Goal: Check status: Check status

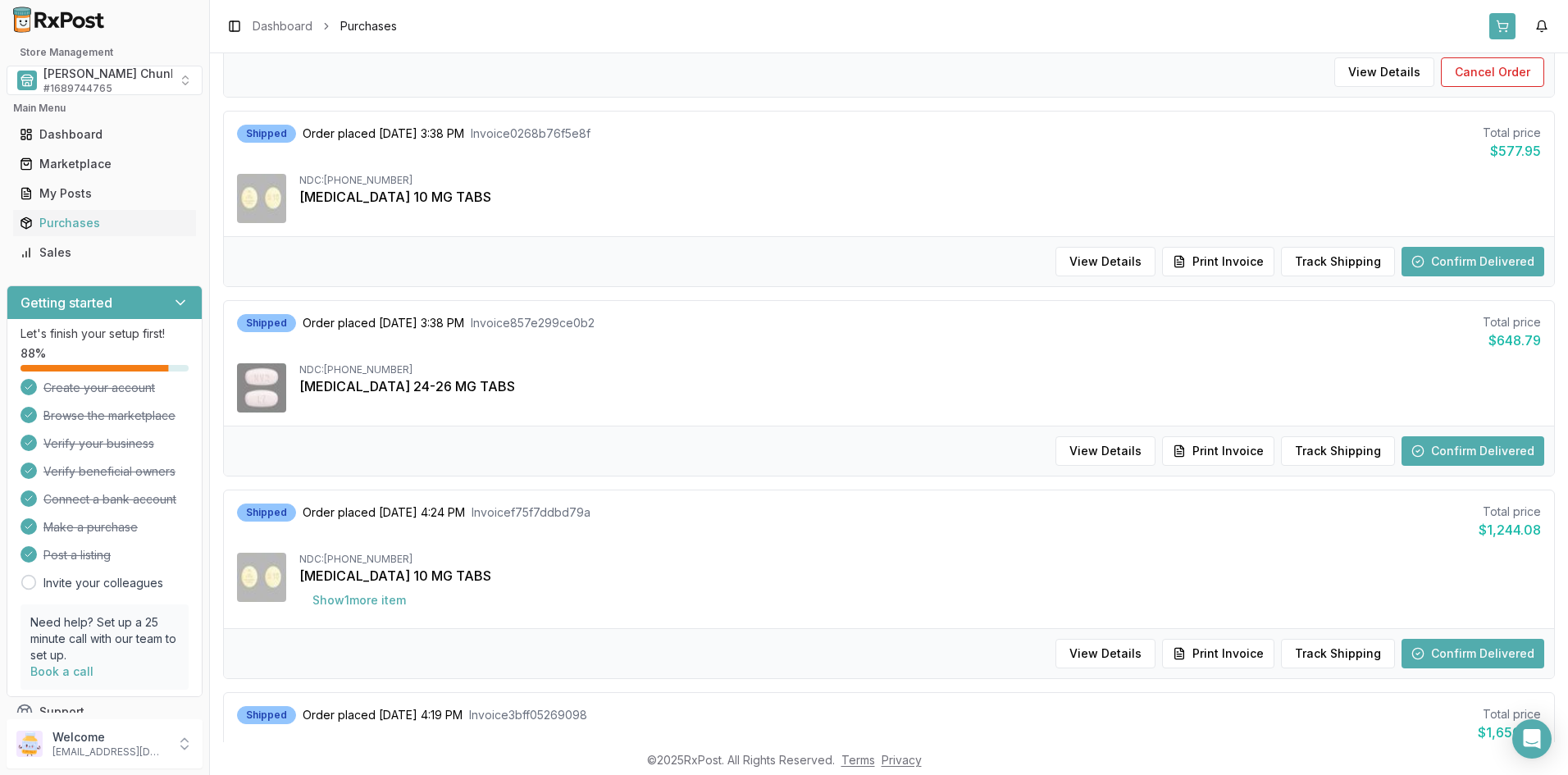
scroll to position [492, 0]
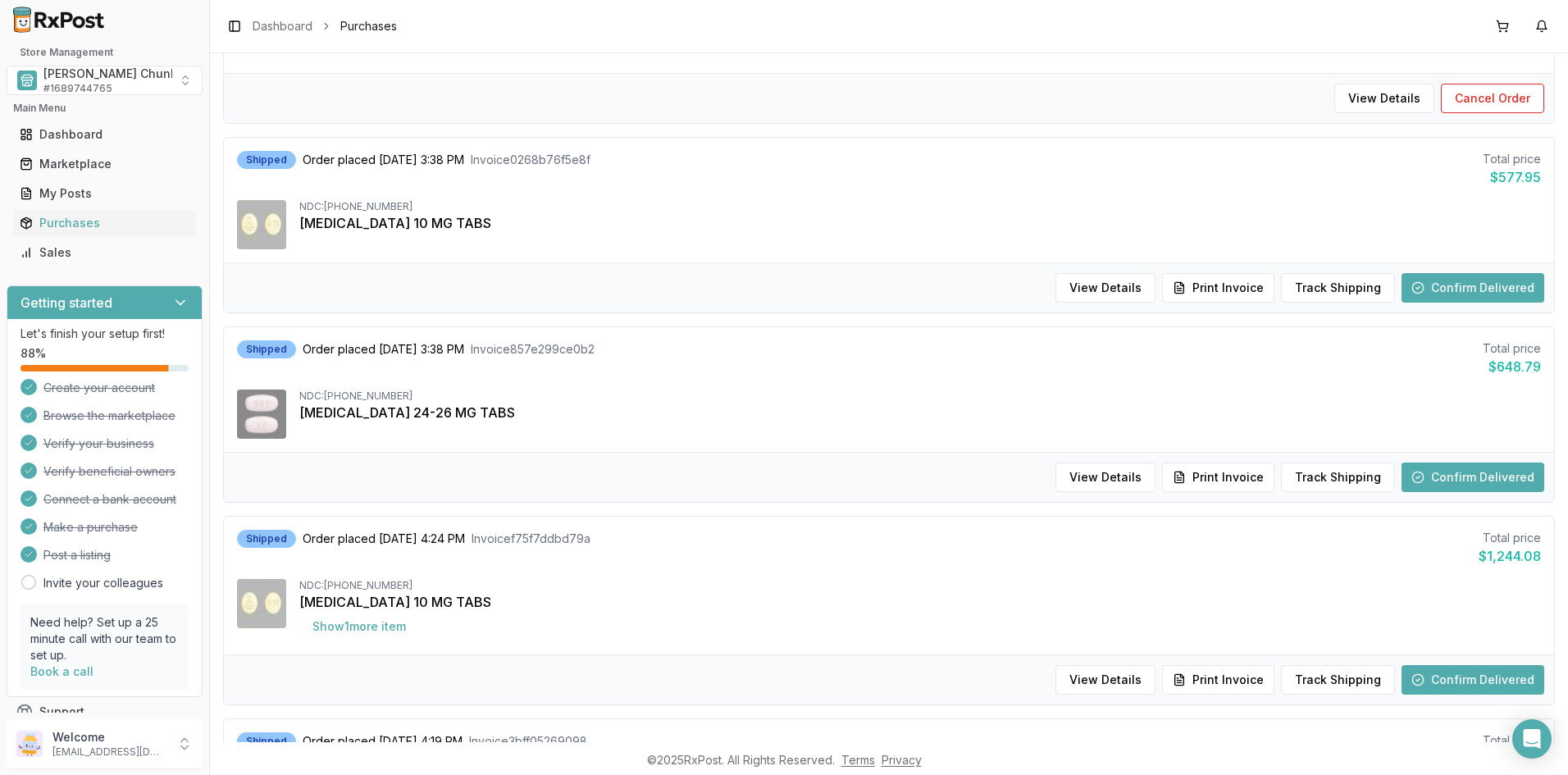
drag, startPoint x: 1414, startPoint y: 33, endPoint x: 1405, endPoint y: 32, distance: 9.1
click at [1414, 32] on div "Toggle Sidebar Dashboard Purchases" at bounding box center [889, 26] width 1358 height 52
drag, startPoint x: 1434, startPoint y: 17, endPoint x: 1422, endPoint y: 19, distance: 12.2
click at [1434, 17] on div "Toggle Sidebar Dashboard Purchases" at bounding box center [889, 26] width 1358 height 52
click at [1437, 39] on div "Toggle Sidebar Dashboard Purchases" at bounding box center [889, 26] width 1358 height 52
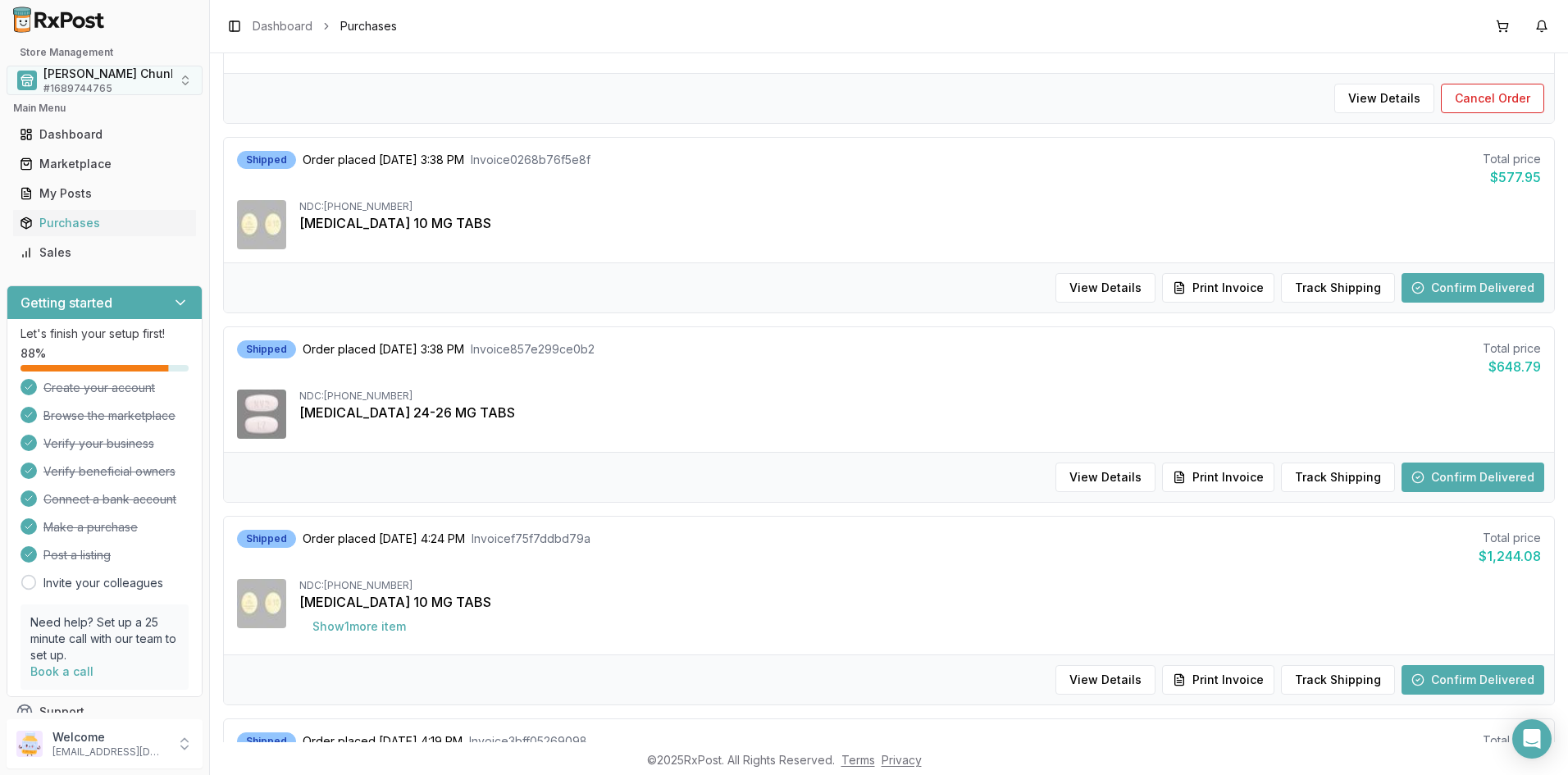
click at [69, 73] on span "[PERSON_NAME] Chunk Pharmacy" at bounding box center [139, 74] width 193 height 17
click at [482, 99] on div "View Details Cancel Order" at bounding box center [889, 98] width 1330 height 50
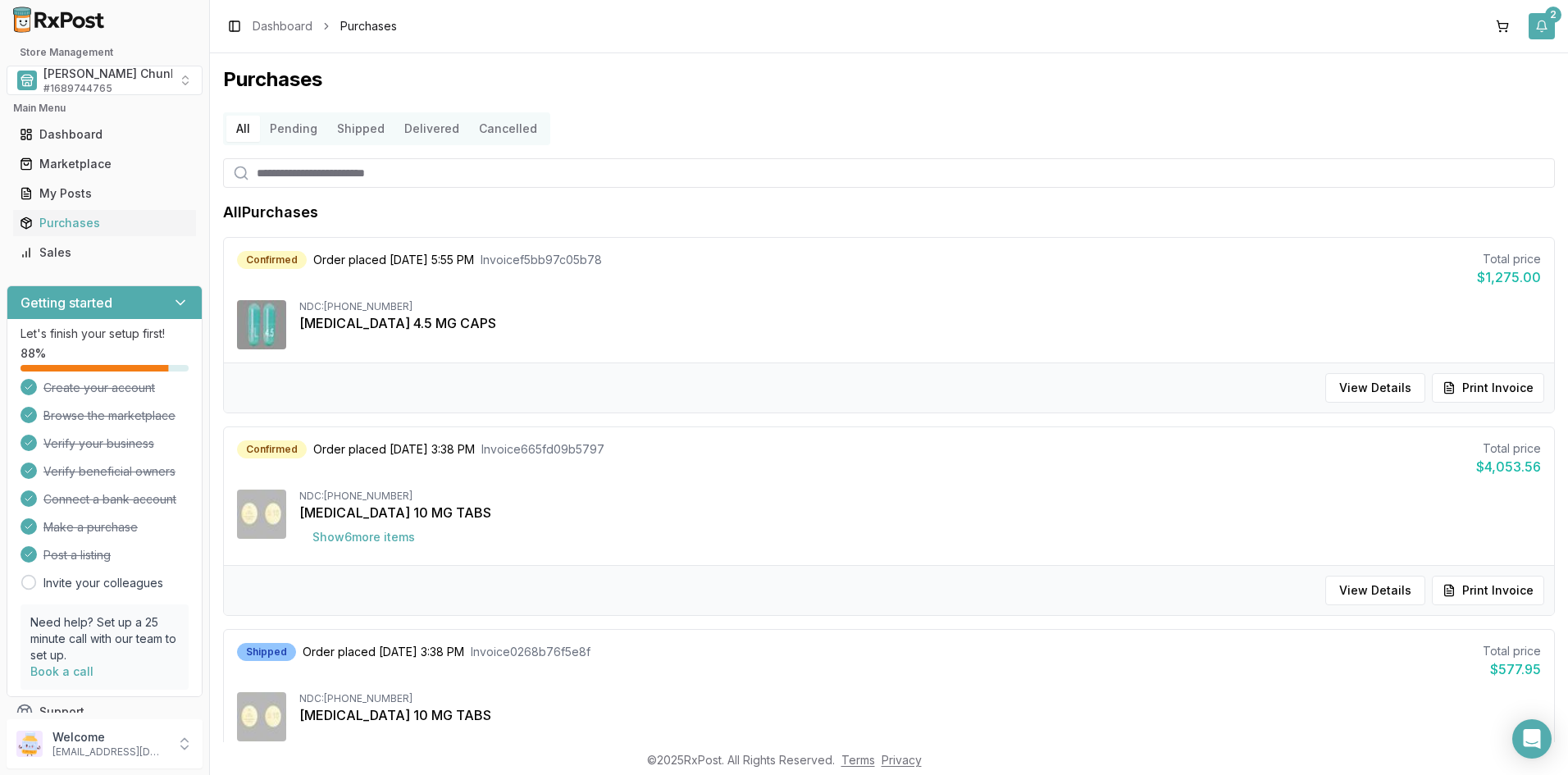
click at [1536, 24] on button "2" at bounding box center [1541, 27] width 27 height 27
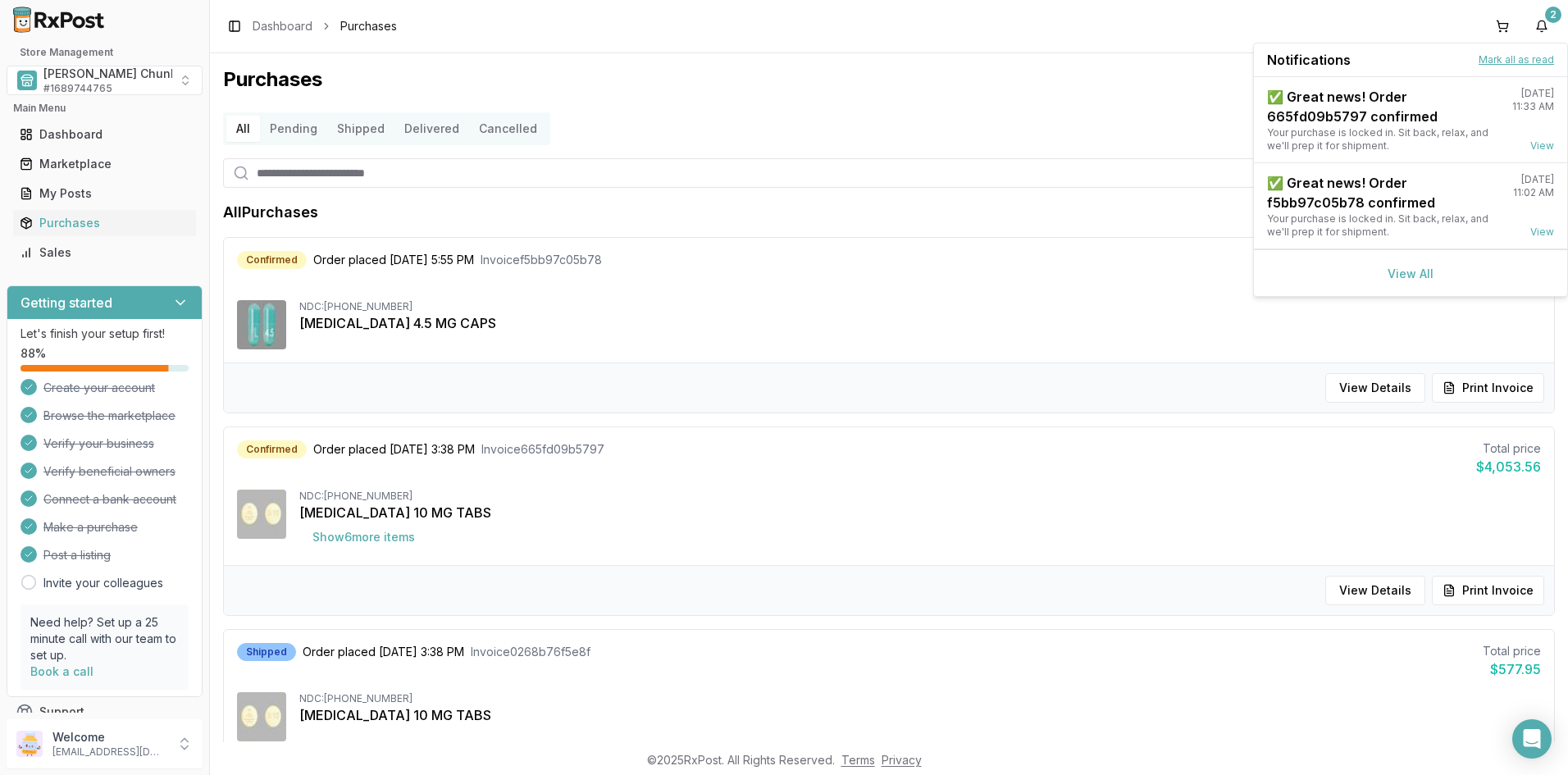
click at [1512, 58] on button "Mark all as read" at bounding box center [1516, 60] width 76 height 13
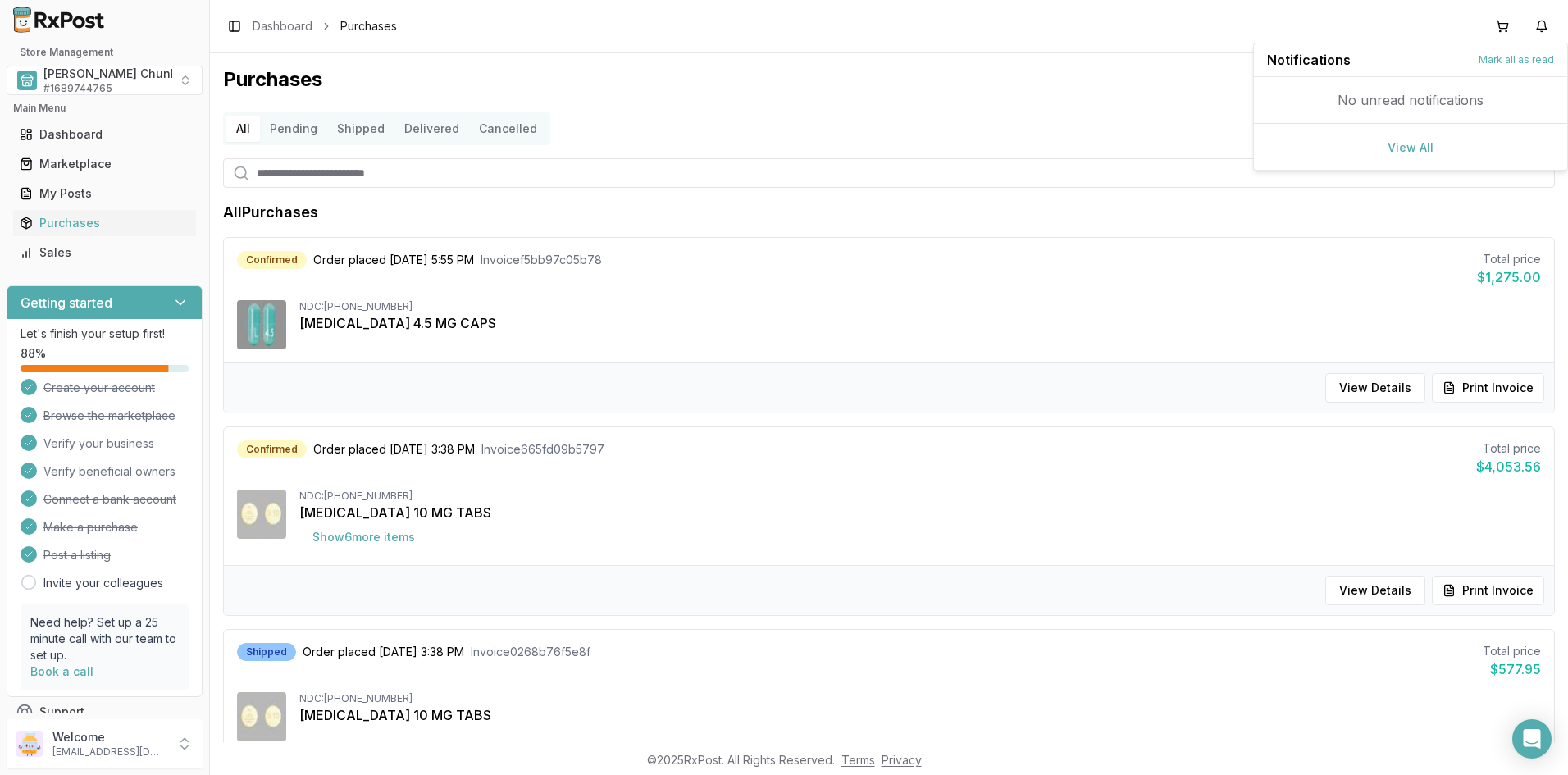
click at [739, 66] on div "Purchases All Pending Shipped Delivered Cancelled All Purchases Confirmed Order…" at bounding box center [889, 397] width 1358 height 689
click at [85, 79] on span "[PERSON_NAME] Chunk Pharmacy" at bounding box center [139, 74] width 193 height 17
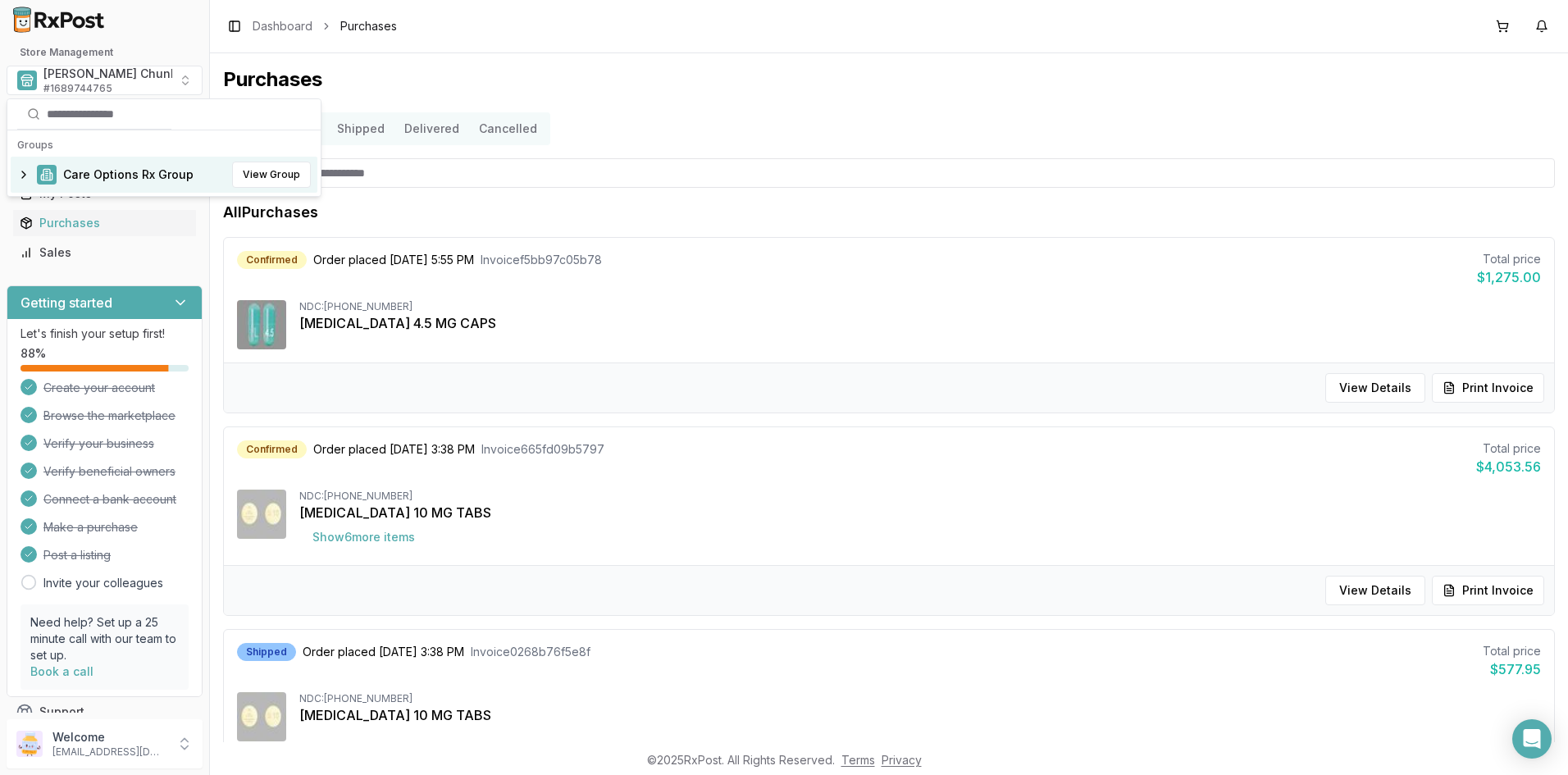
click at [80, 173] on span "Care Options Rx Group" at bounding box center [128, 175] width 130 height 17
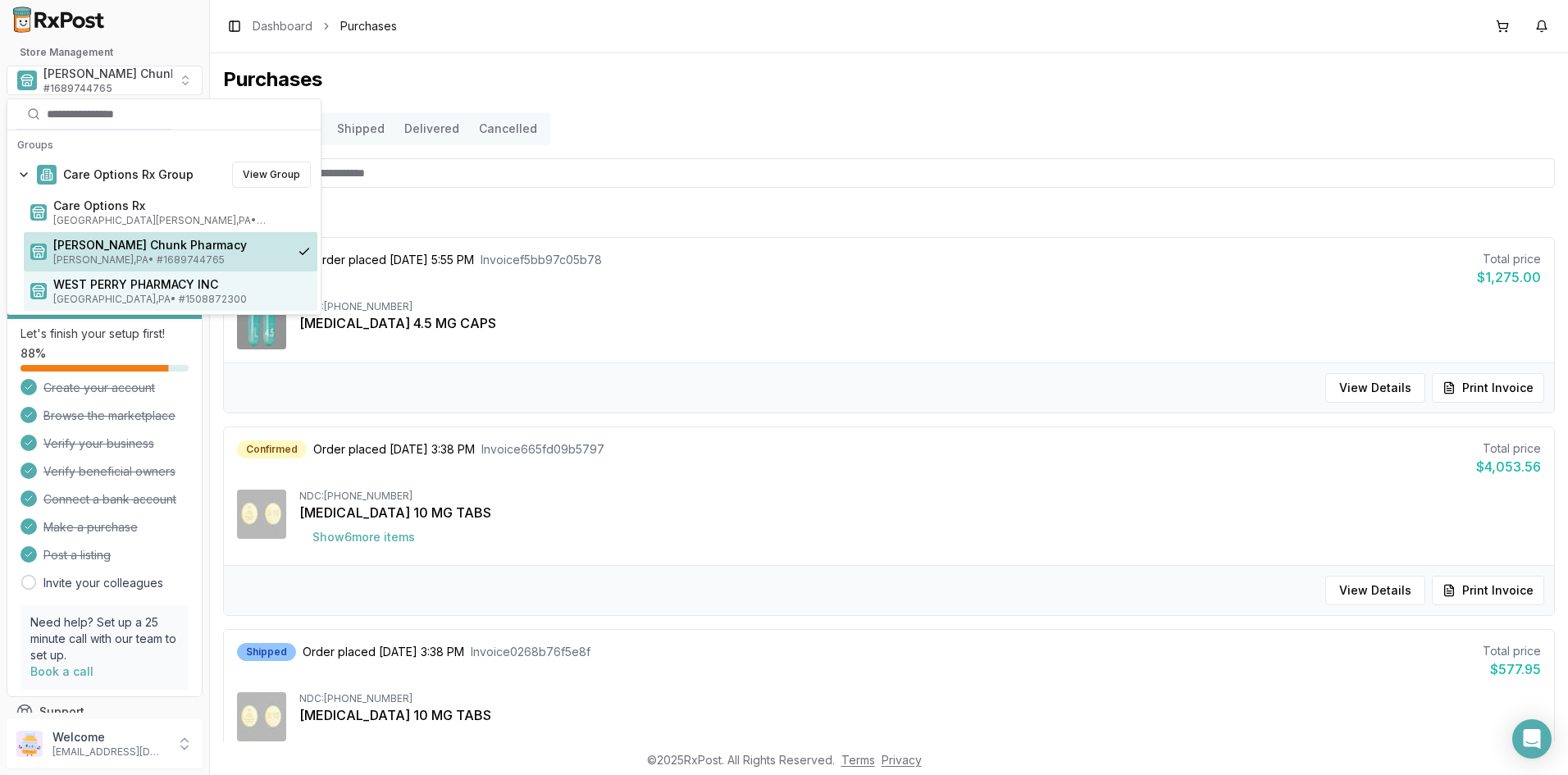
click at [89, 288] on span "WEST PERRY PHARMACY INC" at bounding box center [182, 285] width 257 height 17
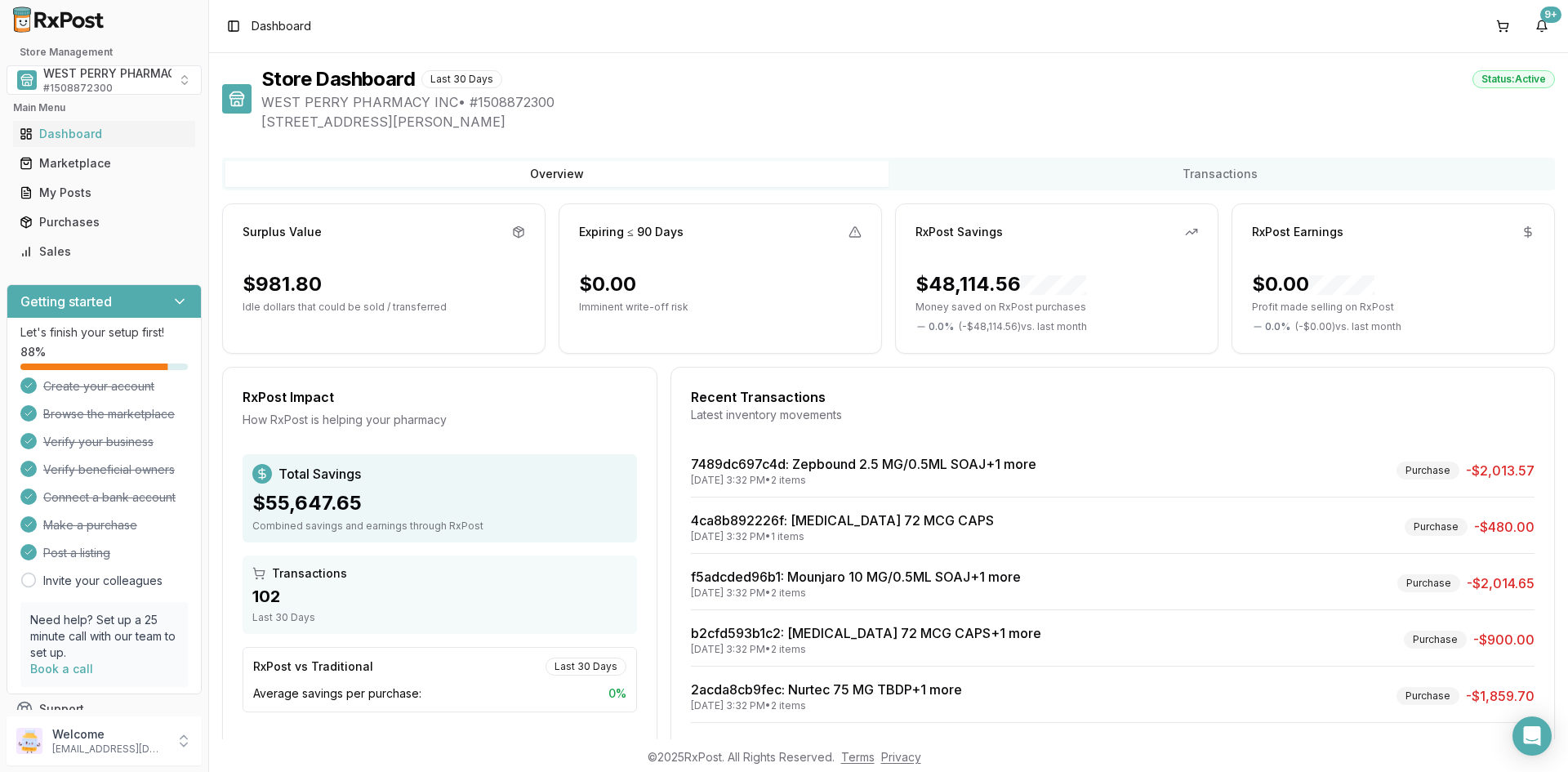
drag, startPoint x: 722, startPoint y: 112, endPoint x: 1196, endPoint y: 31, distance: 480.9
click at [724, 111] on div "WEST PERRY PHARMACY INC • # 1508872300 1102 Montour Rd, Loysville, PA 17047" at bounding box center [908, 112] width 1294 height 39
click at [1542, 20] on div "9+" at bounding box center [1551, 15] width 21 height 17
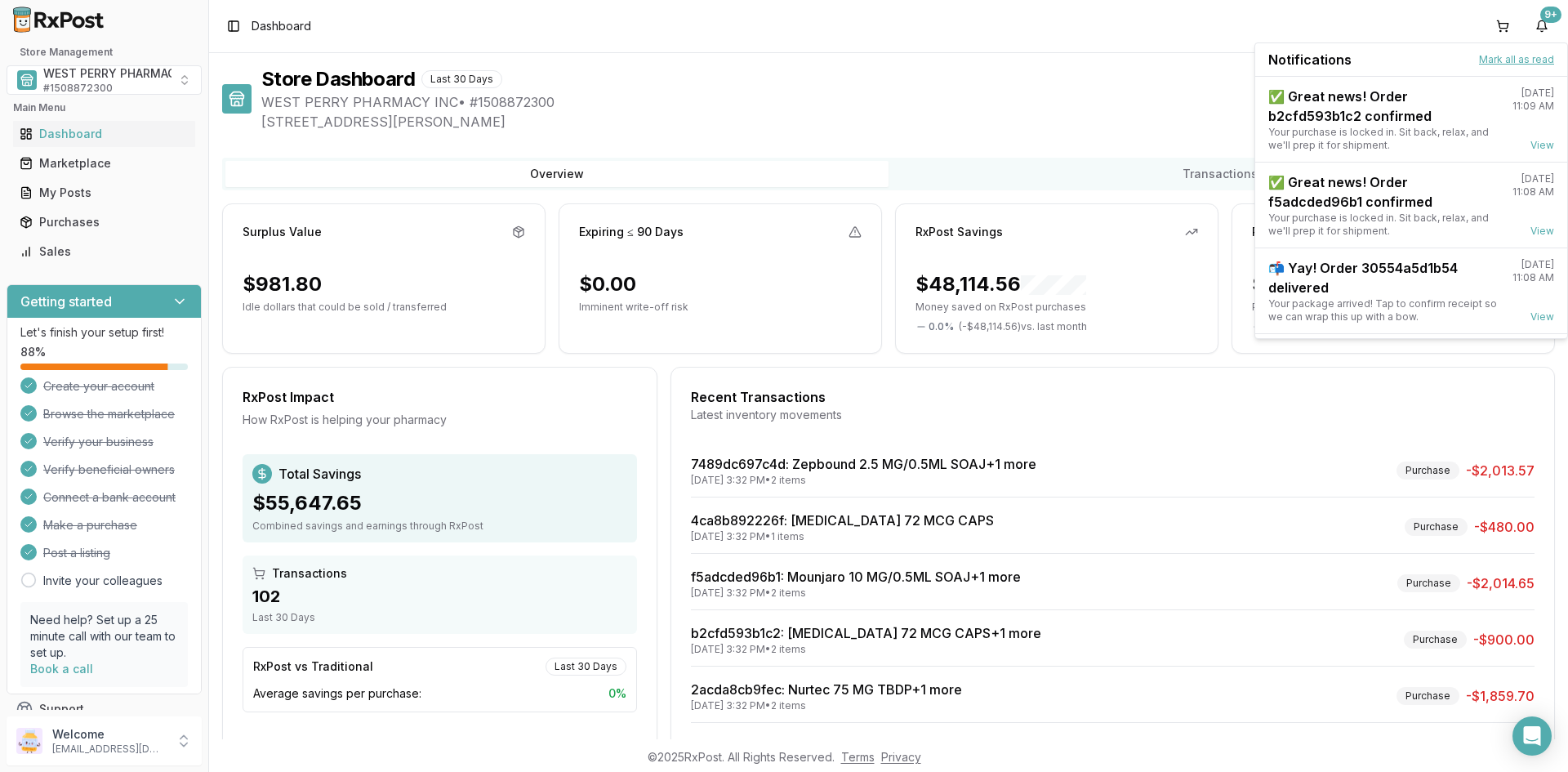
click at [1495, 60] on button "Mark all as read" at bounding box center [1516, 60] width 75 height 13
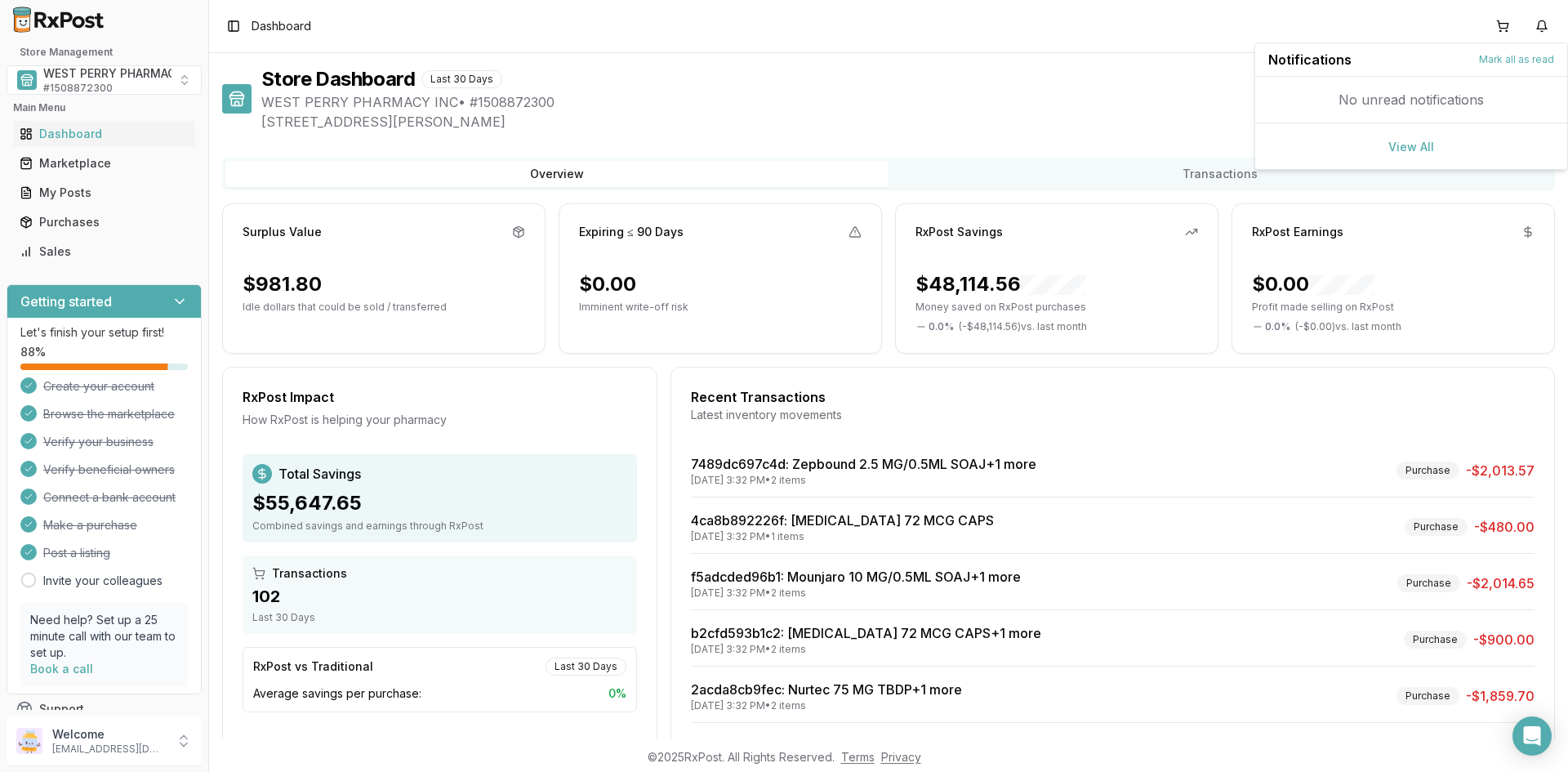
click at [971, 115] on span "1102 Montour Rd, Loysville, PA 17047" at bounding box center [908, 122] width 1294 height 20
click at [98, 75] on span "WEST PERRY PHARMACY INC" at bounding box center [125, 74] width 164 height 17
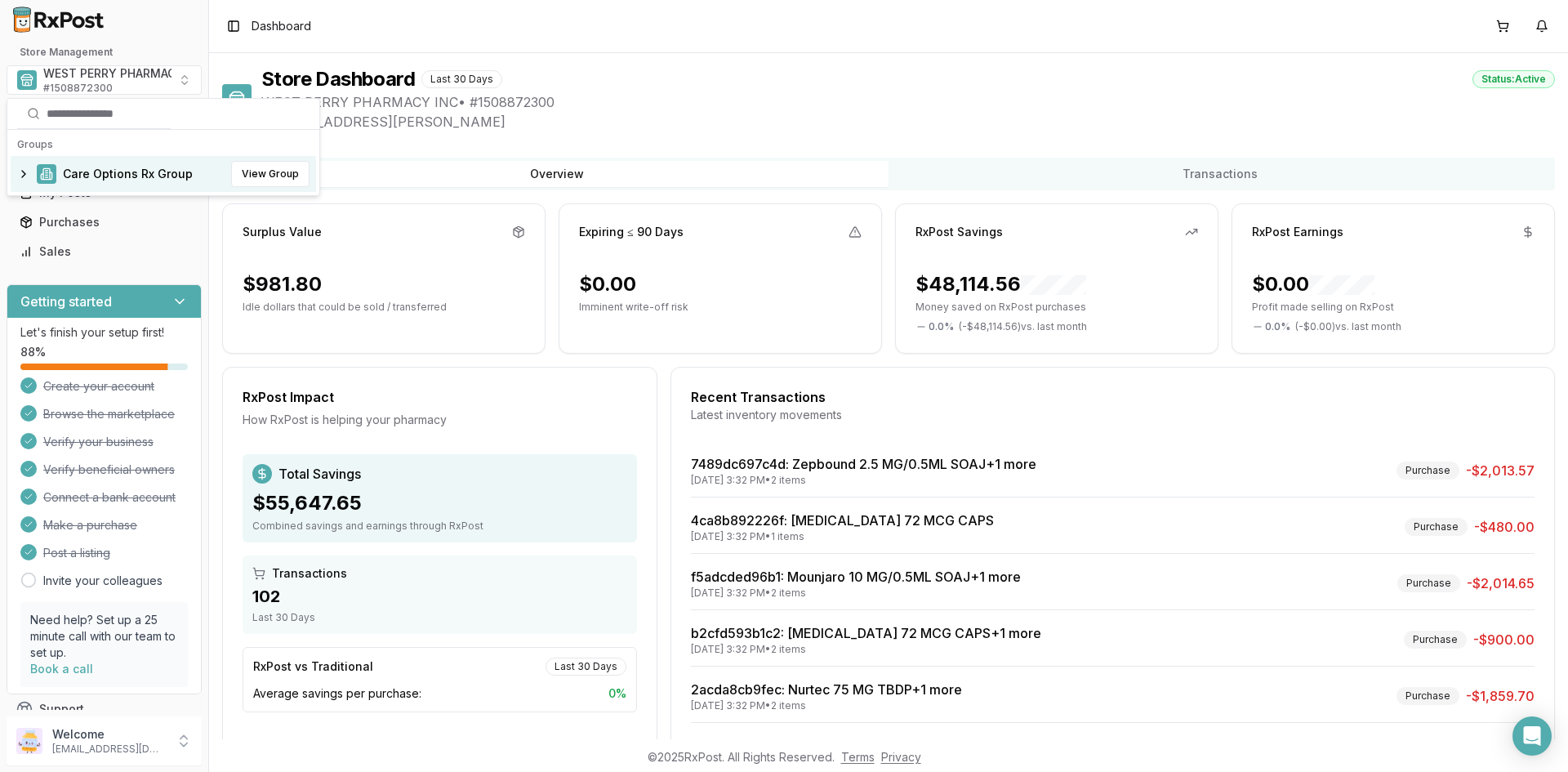
click at [90, 166] on span "Care Options Rx Group" at bounding box center [127, 174] width 130 height 17
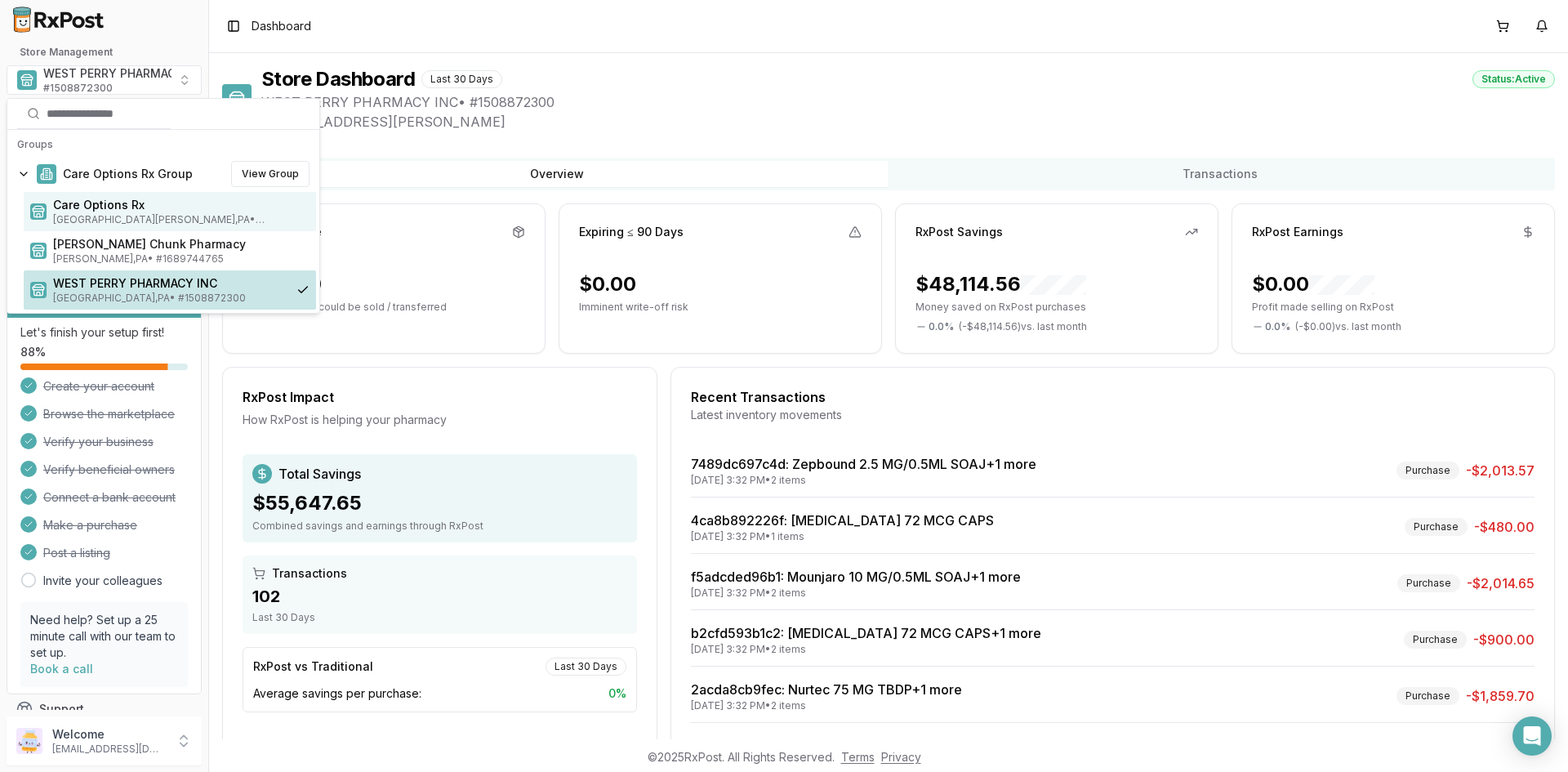
click at [93, 207] on span "Care Options Rx" at bounding box center [181, 205] width 256 height 17
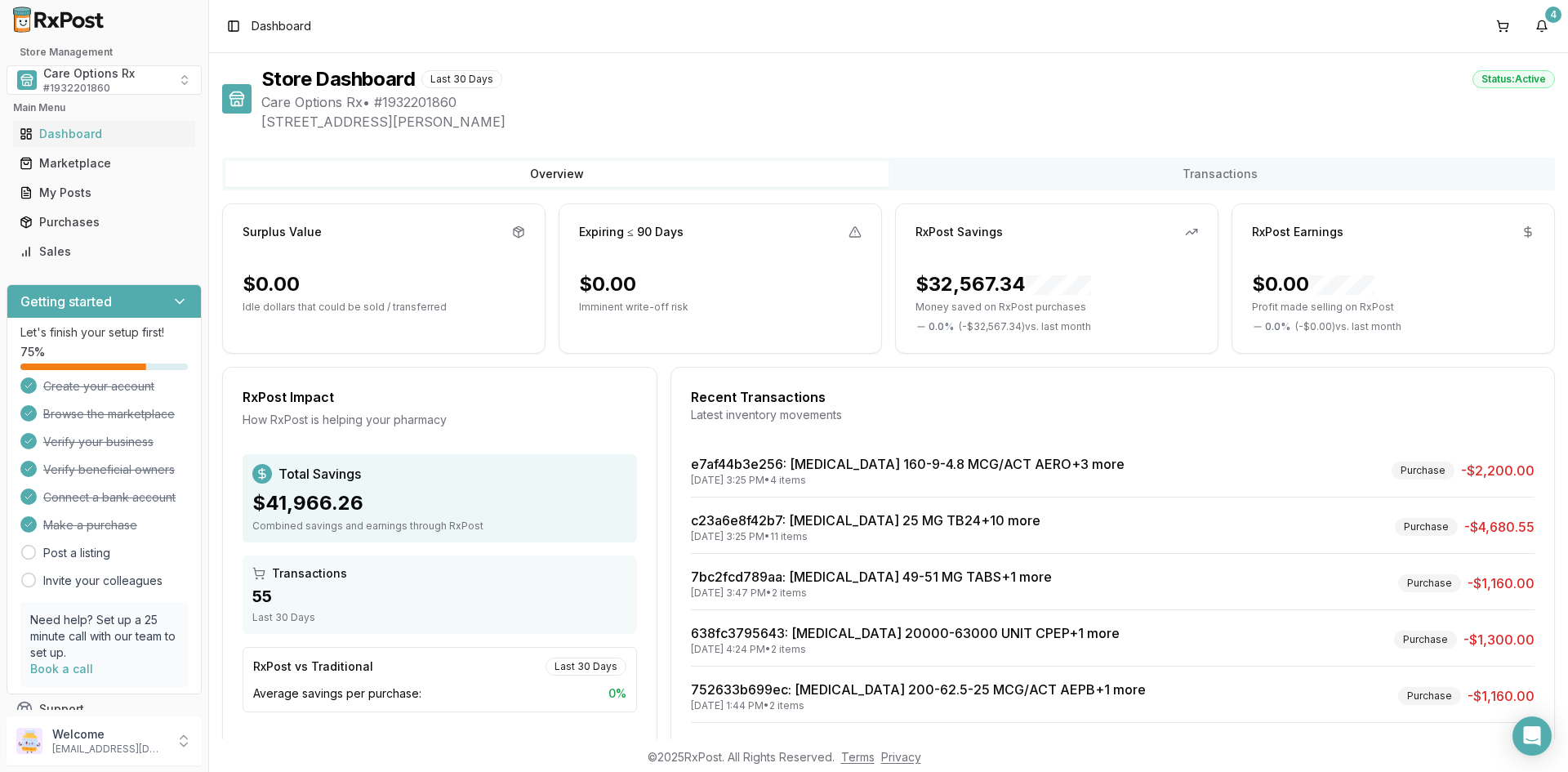
click at [1485, 136] on div "Store Dashboard Last 30 Days Status: Active Care Options Rx • # 1932201860 219 …" at bounding box center [889, 427] width 1332 height 722
click at [1537, 27] on button "4" at bounding box center [1542, 26] width 26 height 26
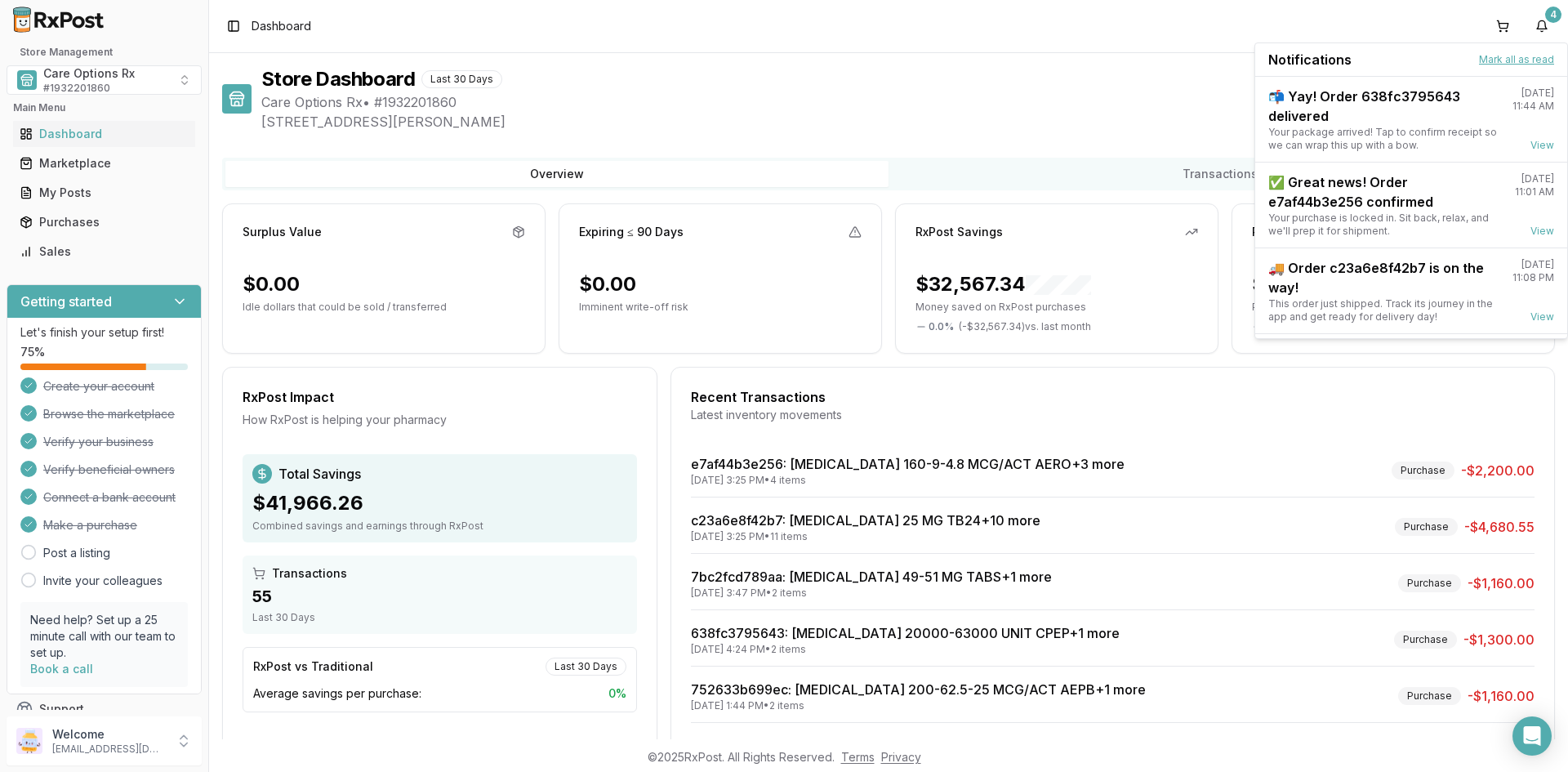
click at [1504, 56] on button "Mark all as read" at bounding box center [1516, 60] width 75 height 13
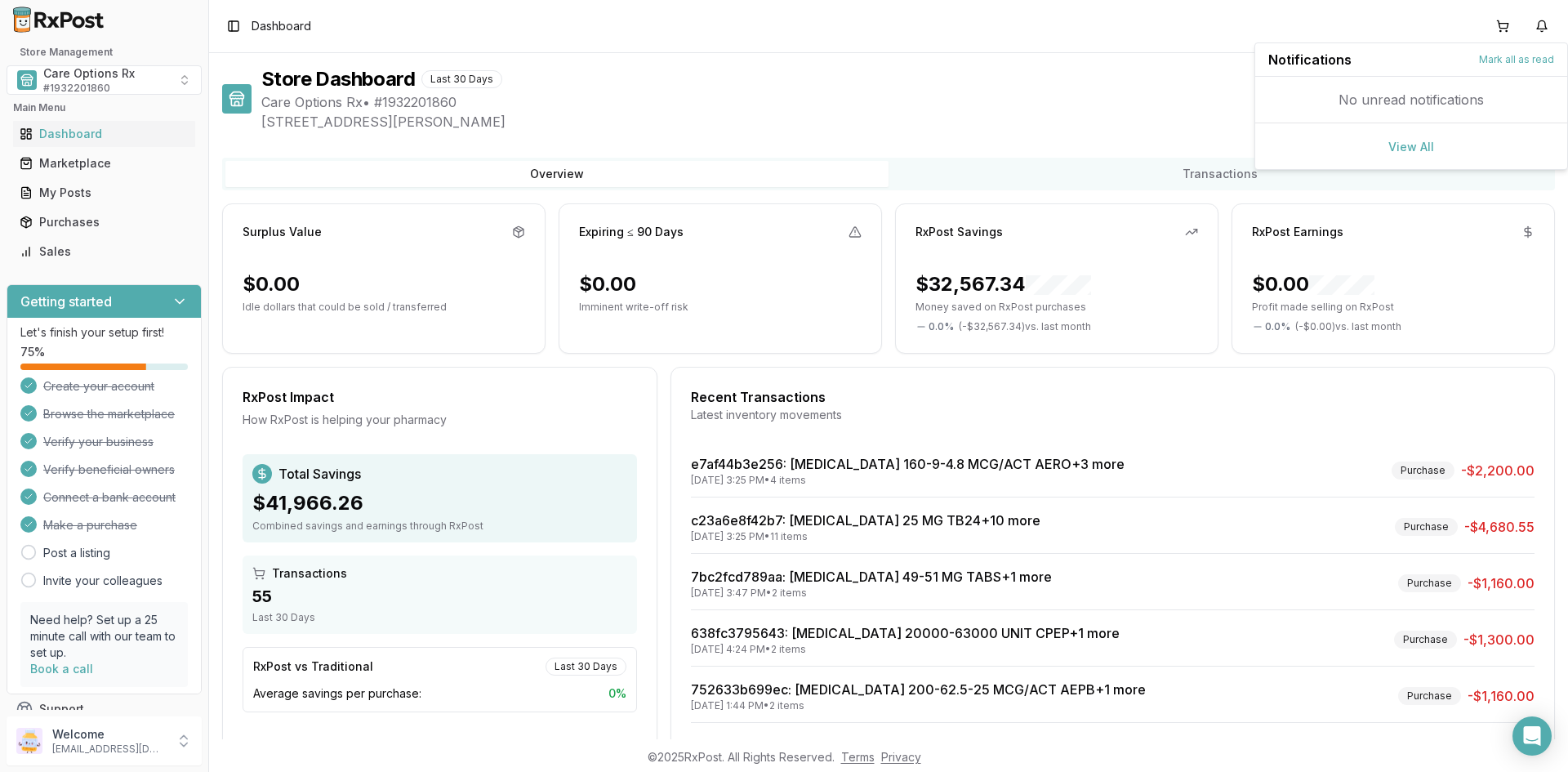
click at [724, 101] on span "Care Options Rx • # 1932201860" at bounding box center [908, 102] width 1294 height 20
click at [703, 93] on span "Care Options Rx • # 1932201860" at bounding box center [908, 102] width 1294 height 20
